Goal: Task Accomplishment & Management: Complete application form

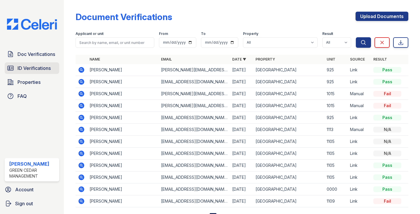
click at [49, 72] on span "ID Verifications" at bounding box center [34, 68] width 33 height 7
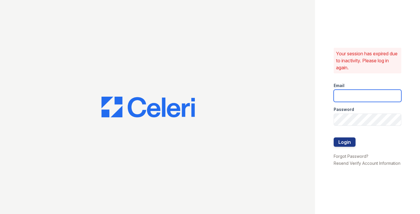
type input "Lamine.Barry@corcoran.com"
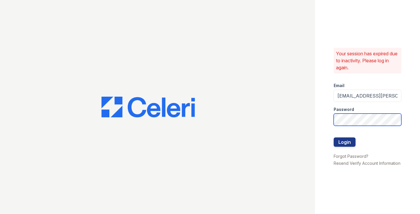
click at [344, 142] on button "Login" at bounding box center [345, 142] width 22 height 9
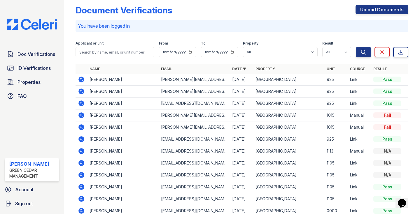
scroll to position [7, 0]
click at [36, 63] on link "ID Verifications" at bounding box center [32, 68] width 55 height 12
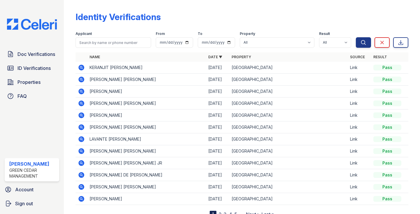
click at [83, 67] on icon at bounding box center [82, 68] width 6 height 6
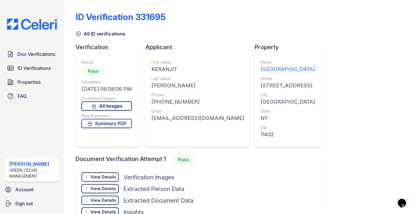
click at [97, 105] on icon at bounding box center [94, 106] width 6 height 6
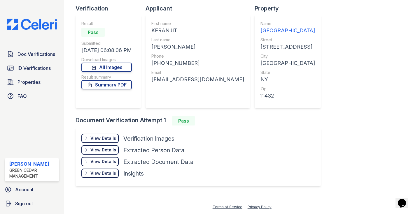
scroll to position [39, 0]
click at [35, 58] on span "Doc Verifications" at bounding box center [37, 54] width 38 height 7
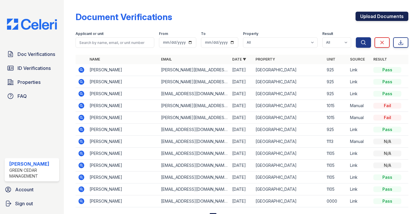
click at [397, 13] on link "Upload Documents" at bounding box center [382, 16] width 53 height 9
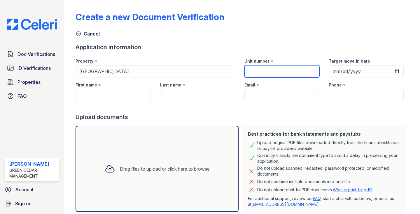
click at [297, 70] on input "Unit number" at bounding box center [281, 71] width 75 height 12
type input "824"
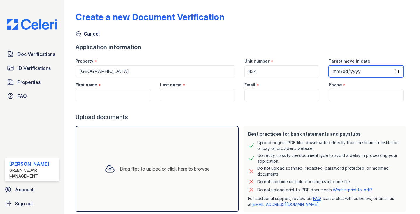
click at [342, 71] on input "Target move in date" at bounding box center [366, 71] width 75 height 12
type input "2025-10-03"
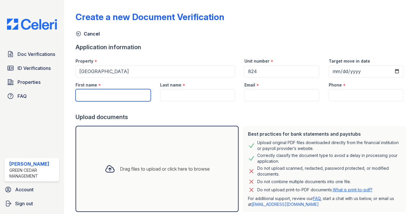
click at [139, 98] on input "First name" at bounding box center [113, 95] width 75 height 12
paste input "Keranjit Takhar"
drag, startPoint x: 97, startPoint y: 96, endPoint x: 128, endPoint y: 95, distance: 31.2
click at [128, 95] on input "Keranjit Takhar" at bounding box center [113, 95] width 75 height 12
type input "Keranjit"
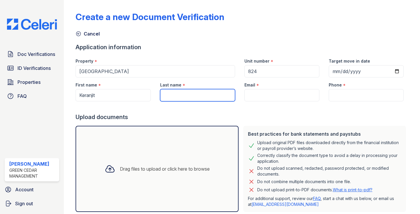
paste input "Takhar"
type input "Takhar"
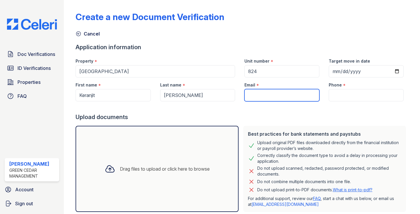
paste input "[EMAIL_ADDRESS][DOMAIN_NAME]"
type input "[EMAIL_ADDRESS][DOMAIN_NAME]"
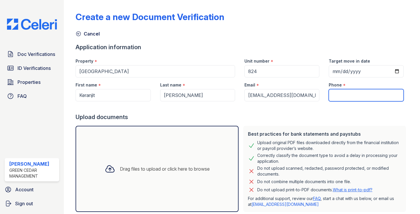
paste input "2094102543"
type input "2094102543"
click at [311, 119] on div "Upload documents" at bounding box center [242, 117] width 333 height 8
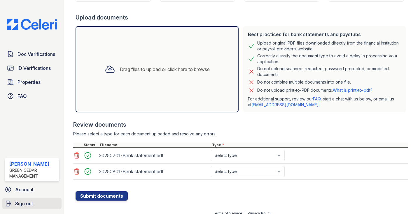
scroll to position [104, 0]
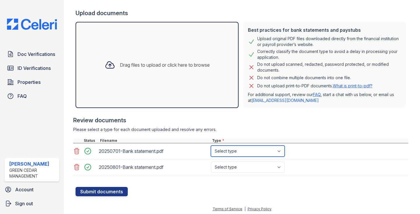
click at [245, 152] on select "Select type Paystub Bank Statement Offer Letter Tax Documents Benefit Award Let…" at bounding box center [248, 151] width 74 height 11
select select "bank_statement"
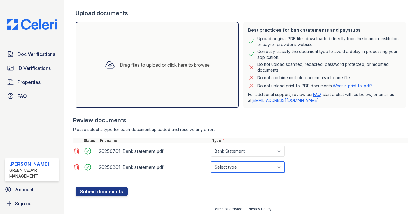
click at [244, 168] on select "Select type Paystub Bank Statement Offer Letter Tax Documents Benefit Award Let…" at bounding box center [248, 167] width 74 height 11
select select "bank_statement"
click at [187, 186] on div at bounding box center [242, 184] width 333 height 6
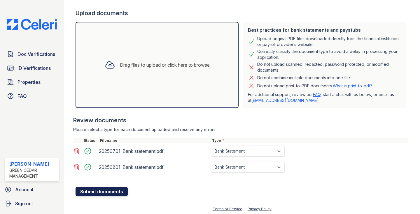
click at [109, 193] on button "Submit documents" at bounding box center [102, 191] width 52 height 9
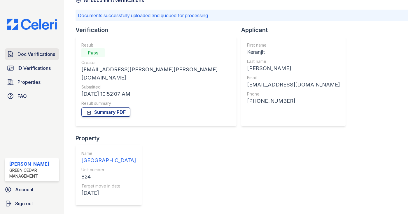
click at [38, 57] on span "Doc Verifications" at bounding box center [37, 54] width 38 height 7
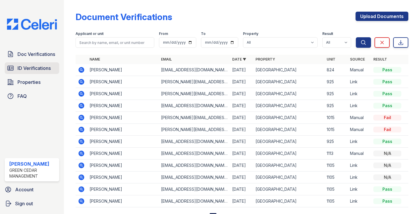
click at [32, 67] on span "ID Verifications" at bounding box center [34, 68] width 33 height 7
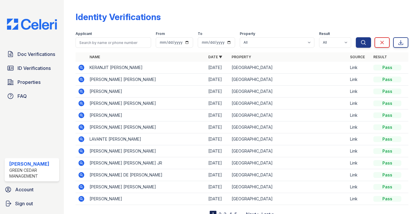
click at [83, 68] on icon at bounding box center [82, 68] width 6 height 6
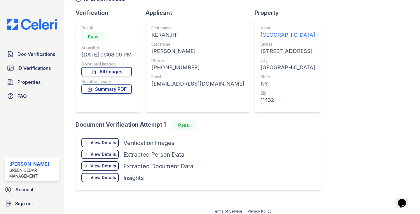
scroll to position [35, 0]
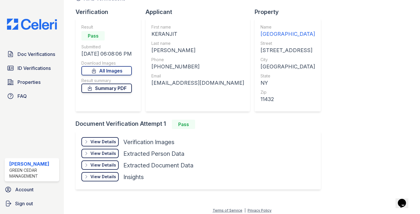
click at [104, 87] on link "Summary PDF" at bounding box center [106, 88] width 50 height 9
click at [48, 53] on span "Doc Verifications" at bounding box center [37, 54] width 38 height 7
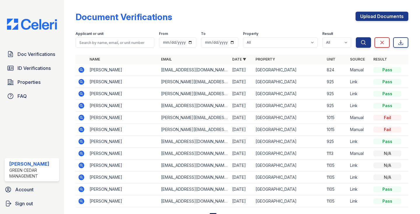
click at [81, 69] on icon at bounding box center [81, 69] width 1 height 1
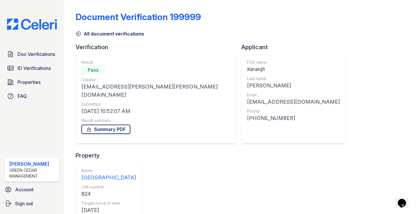
click at [99, 125] on link "Summary PDF" at bounding box center [105, 129] width 49 height 9
click at [36, 73] on link "ID Verifications" at bounding box center [32, 68] width 55 height 12
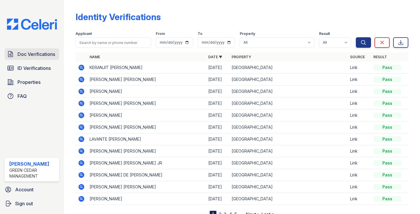
click at [37, 54] on span "Doc Verifications" at bounding box center [37, 54] width 38 height 7
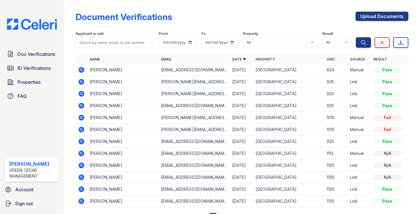
click at [82, 80] on icon at bounding box center [82, 82] width 6 height 6
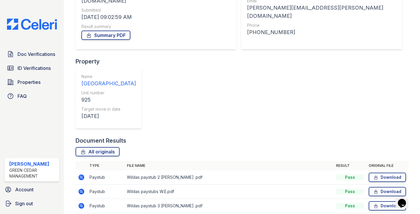
scroll to position [96, 0]
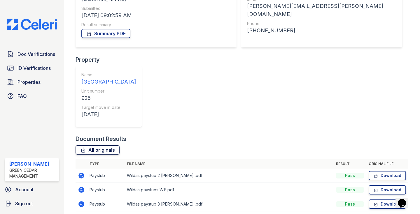
click at [96, 146] on link "All originals" at bounding box center [98, 150] width 44 height 9
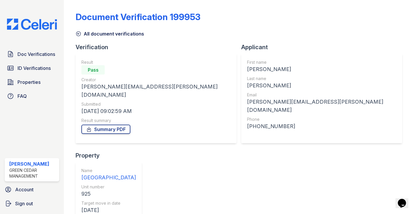
scroll to position [0, 0]
click at [32, 68] on span "ID Verifications" at bounding box center [34, 68] width 33 height 7
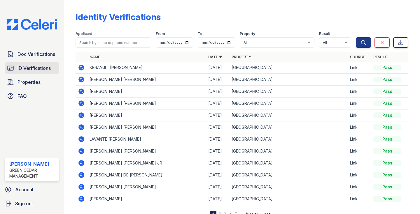
click at [41, 68] on span "ID Verifications" at bounding box center [34, 68] width 33 height 7
click at [81, 91] on icon at bounding box center [81, 90] width 1 height 1
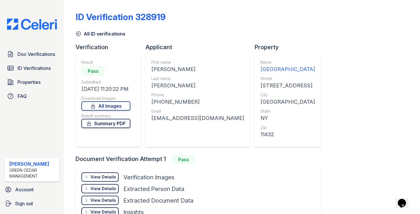
click at [105, 126] on link "Summary PDF" at bounding box center [105, 123] width 49 height 9
click at [47, 69] on span "ID Verifications" at bounding box center [34, 68] width 33 height 7
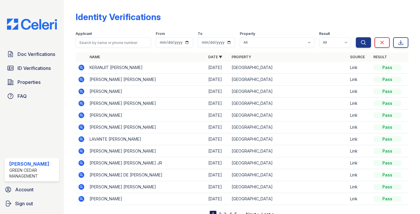
click at [82, 79] on icon at bounding box center [81, 78] width 1 height 1
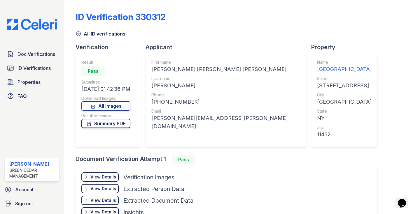
click at [110, 125] on link "Summary PDF" at bounding box center [105, 123] width 49 height 9
click at [41, 56] on span "Doc Verifications" at bounding box center [37, 54] width 38 height 7
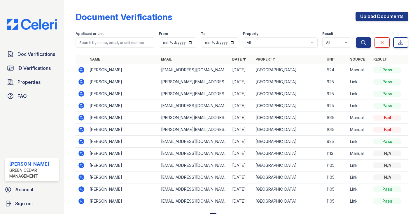
click at [82, 81] on icon at bounding box center [82, 82] width 6 height 6
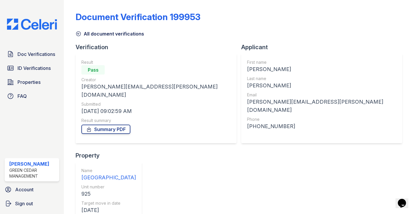
click at [107, 125] on link "Summary PDF" at bounding box center [105, 129] width 49 height 9
click at [43, 53] on span "Doc Verifications" at bounding box center [37, 54] width 38 height 7
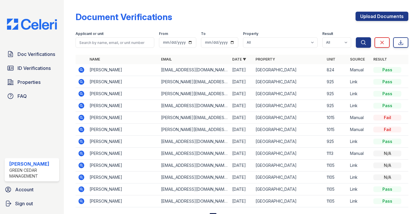
click at [84, 106] on icon at bounding box center [82, 106] width 6 height 6
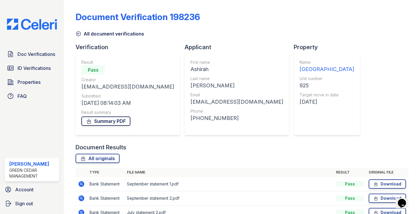
click at [98, 123] on link "Summary PDF" at bounding box center [105, 121] width 49 height 9
click at [42, 57] on span "Doc Verifications" at bounding box center [37, 54] width 38 height 7
